Goal: Task Accomplishment & Management: Manage account settings

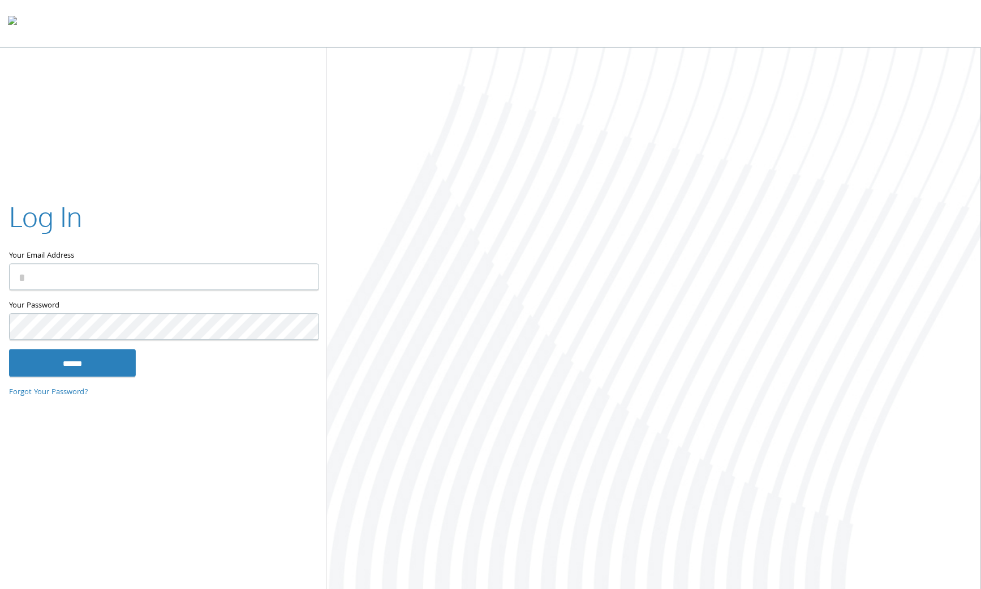
type input "**********"
click at [100, 365] on input "******" at bounding box center [72, 362] width 127 height 27
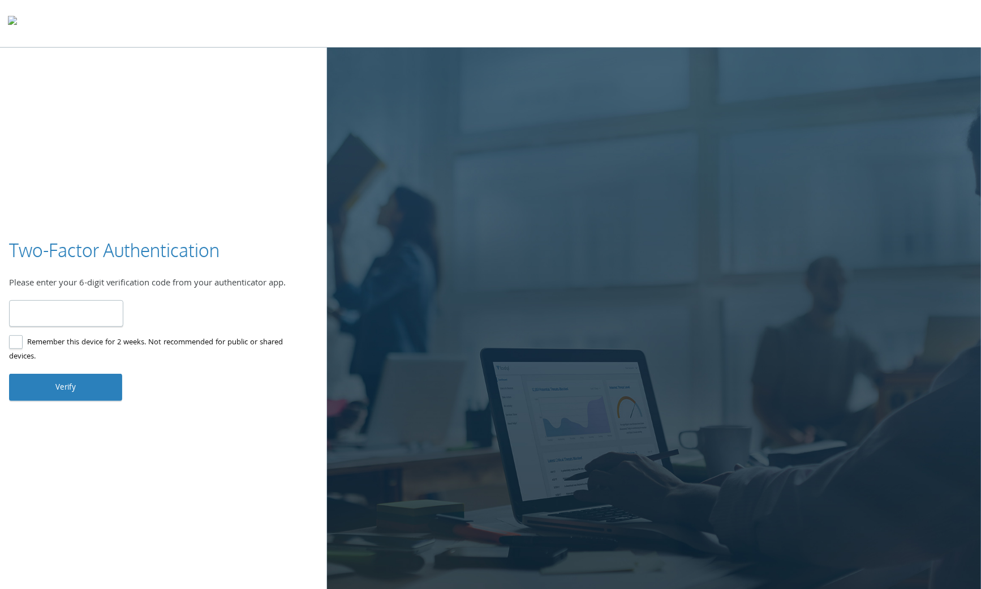
type input "******"
click at [69, 385] on button "Verify" at bounding box center [65, 387] width 113 height 27
